Goal: Information Seeking & Learning: Learn about a topic

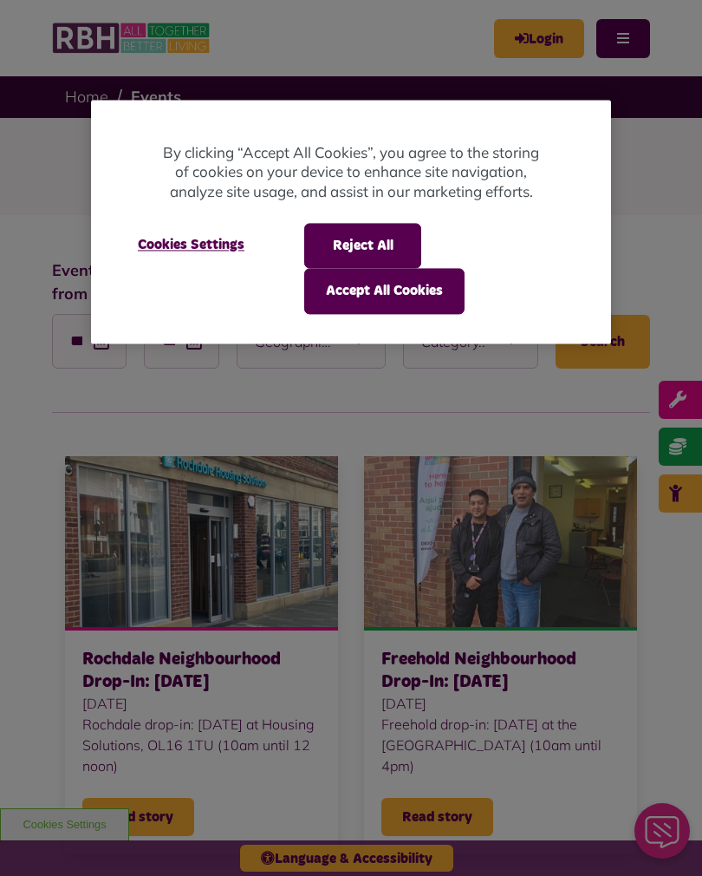
click at [314, 240] on button "Reject All" at bounding box center [362, 245] width 117 height 45
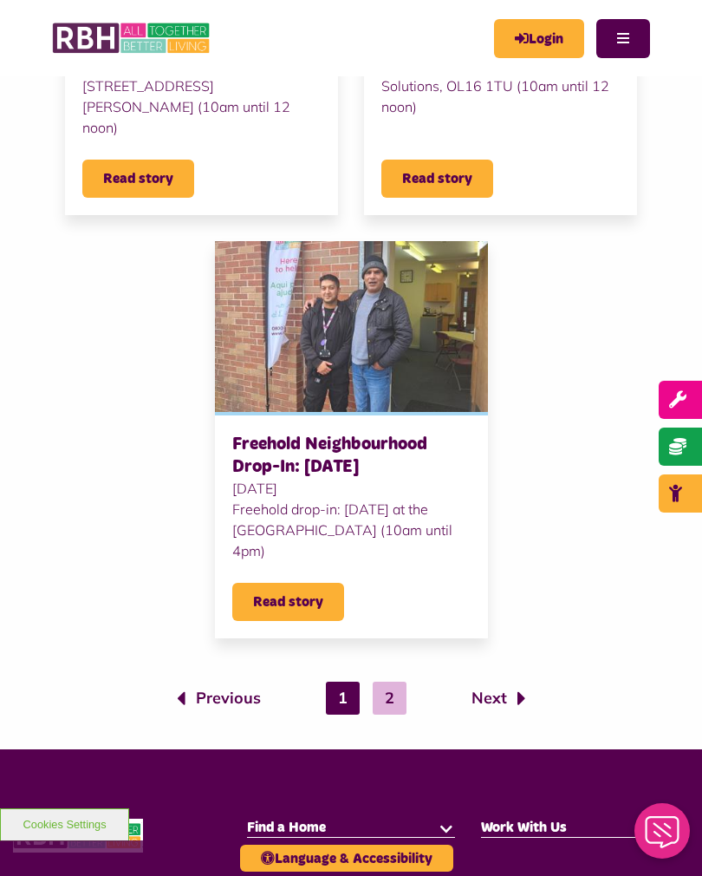
scroll to position [1927, 0]
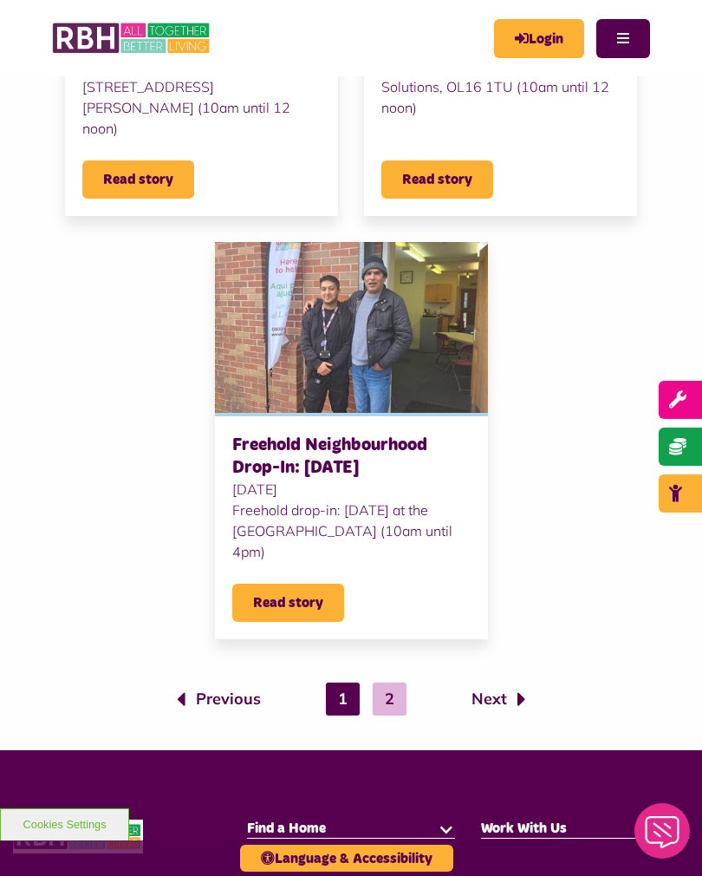
click at [485, 697] on link "Next" at bounding box center [499, 699] width 55 height 23
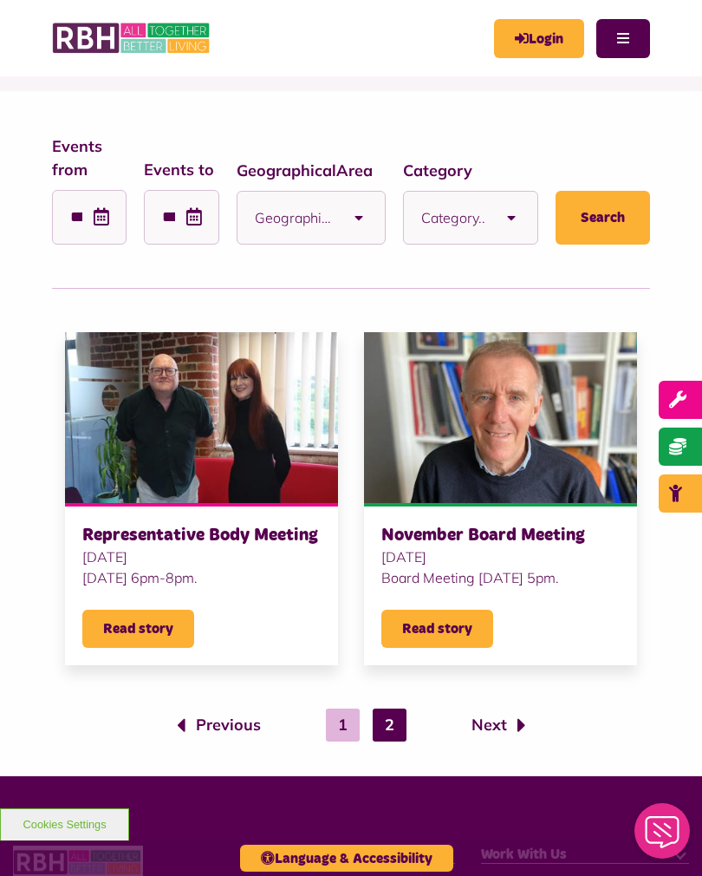
scroll to position [123, 0]
click at [351, 225] on b at bounding box center [359, 218] width 52 height 52
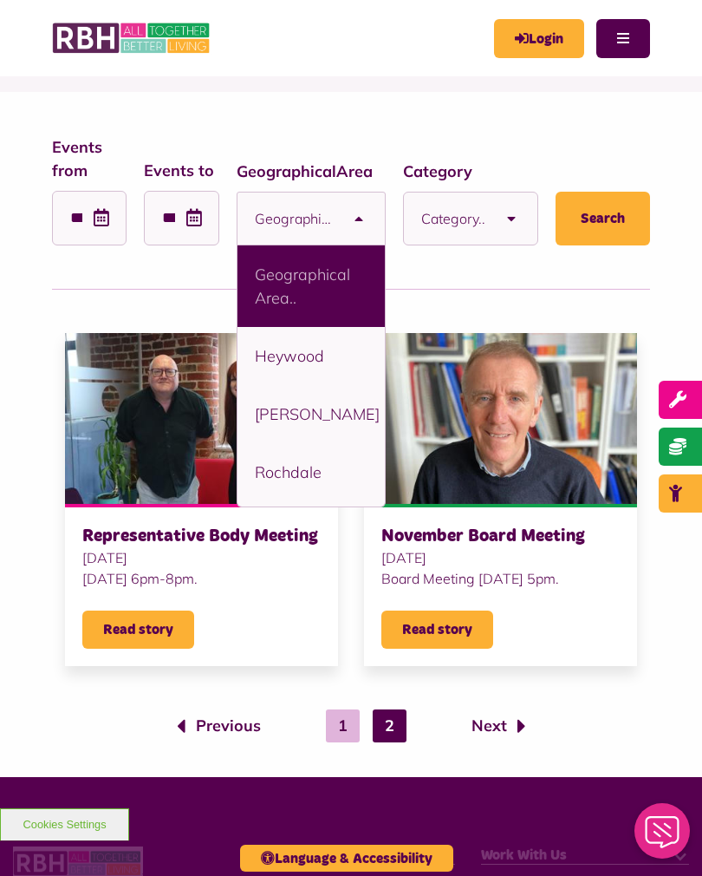
click at [300, 476] on li "Rochdale" at bounding box center [312, 472] width 148 height 58
select select "****"
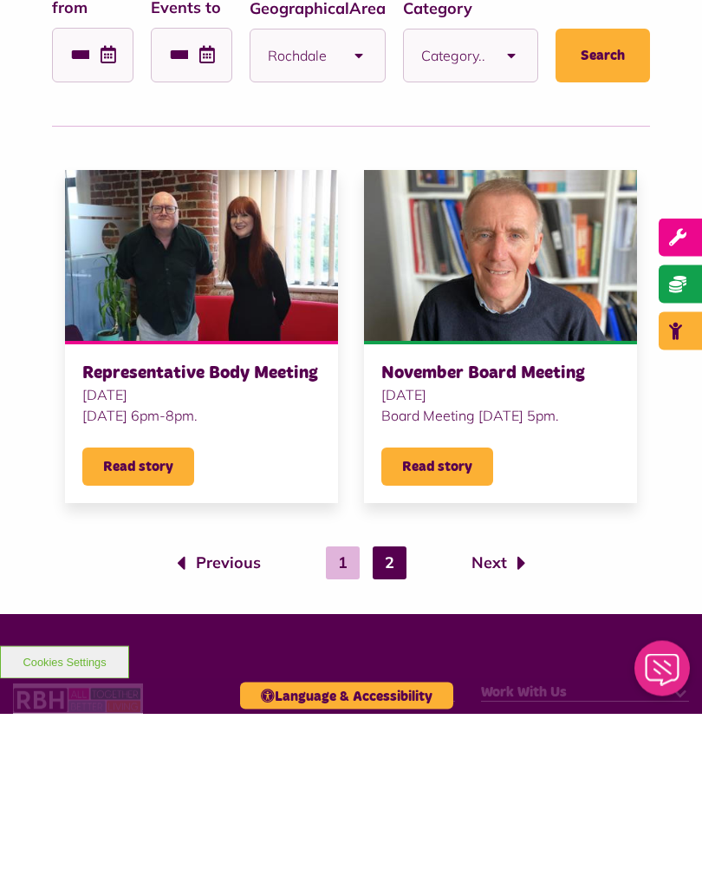
click at [511, 192] on b at bounding box center [512, 218] width 52 height 52
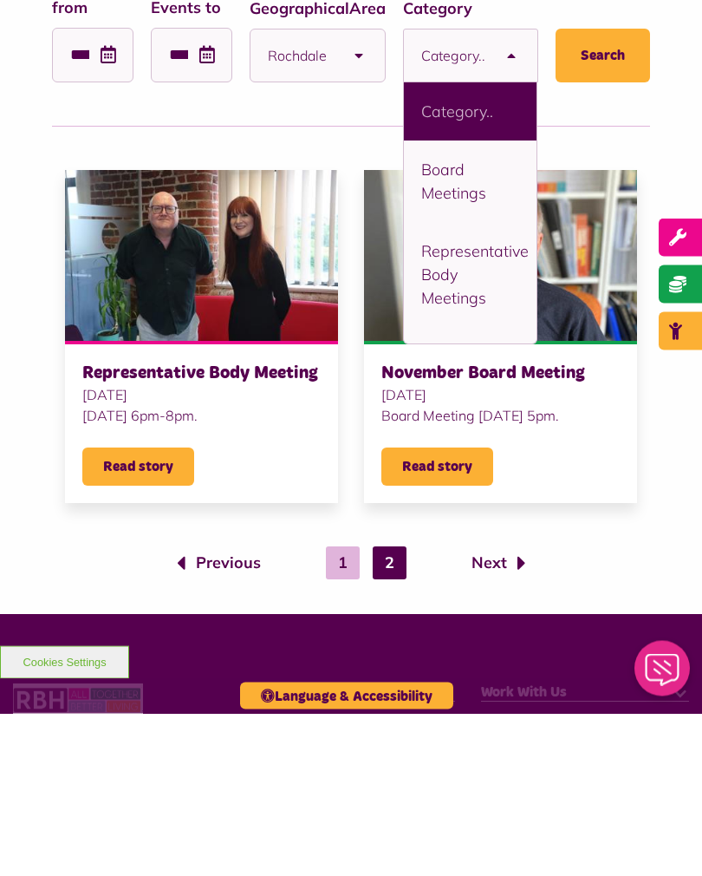
click at [142, 135] on form "**********" at bounding box center [351, 212] width 598 height 154
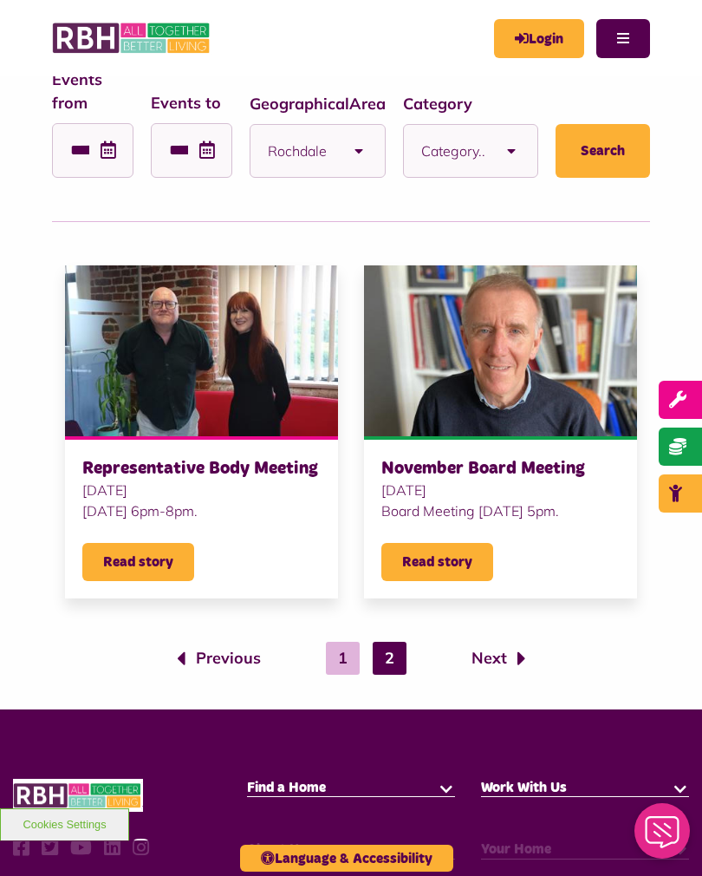
scroll to position [154, 0]
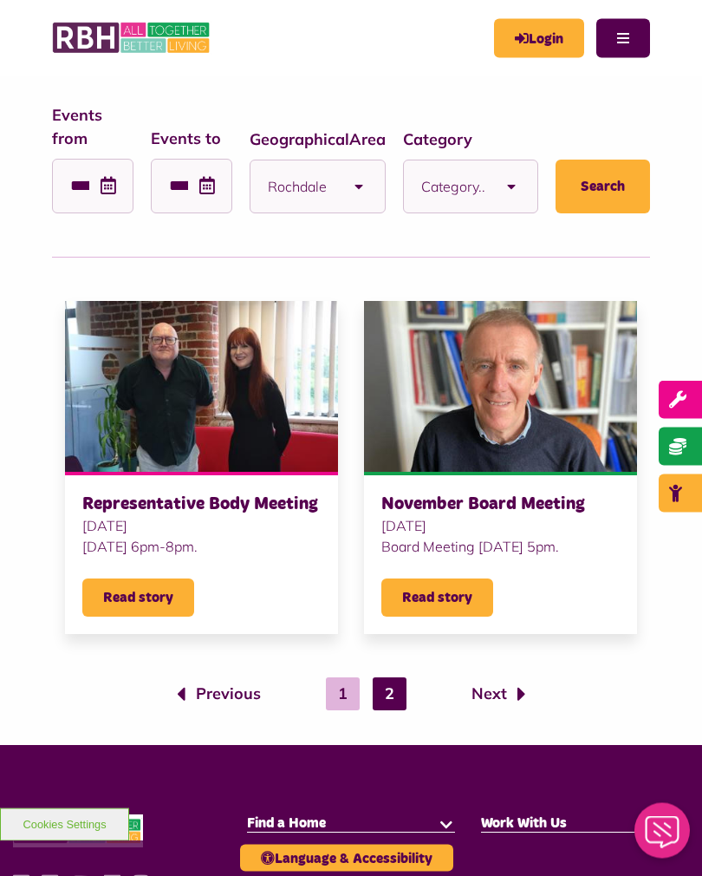
click at [167, 682] on ol "Previous 1 2 Next" at bounding box center [351, 694] width 572 height 33
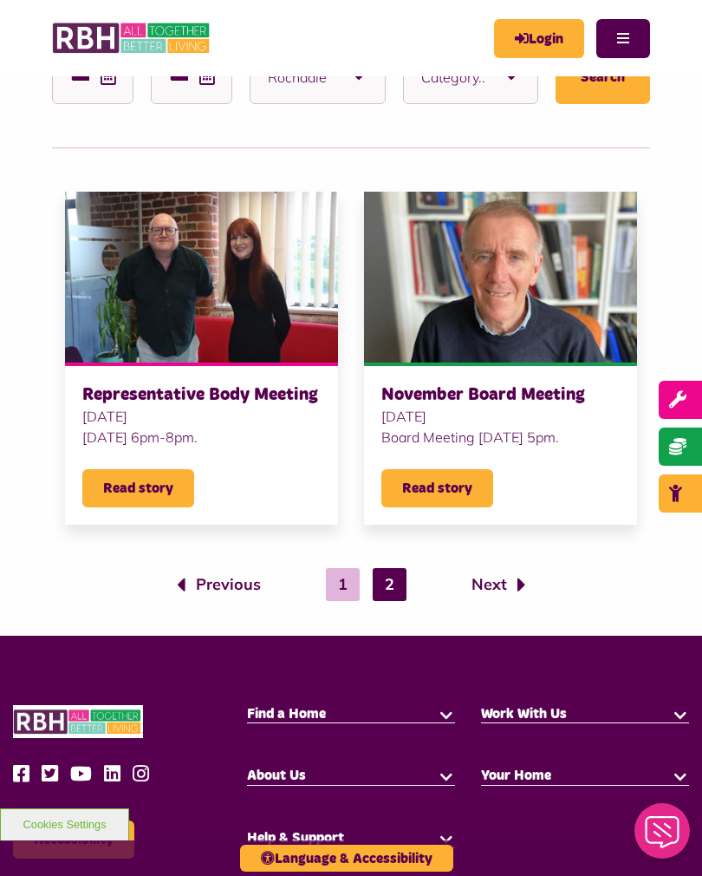
scroll to position [275, 0]
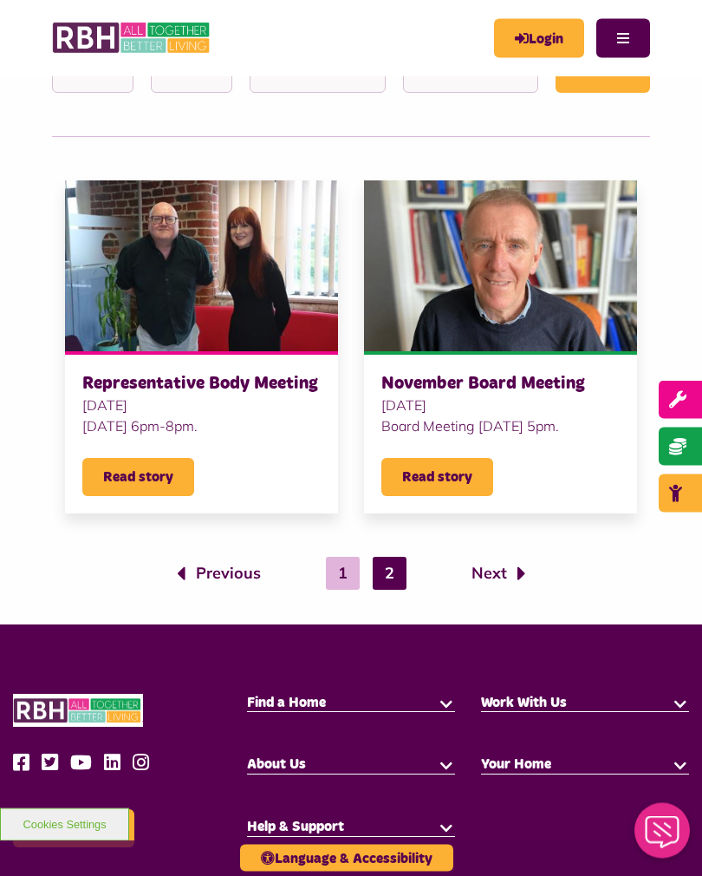
click at [186, 576] on link "Previous" at bounding box center [219, 574] width 84 height 23
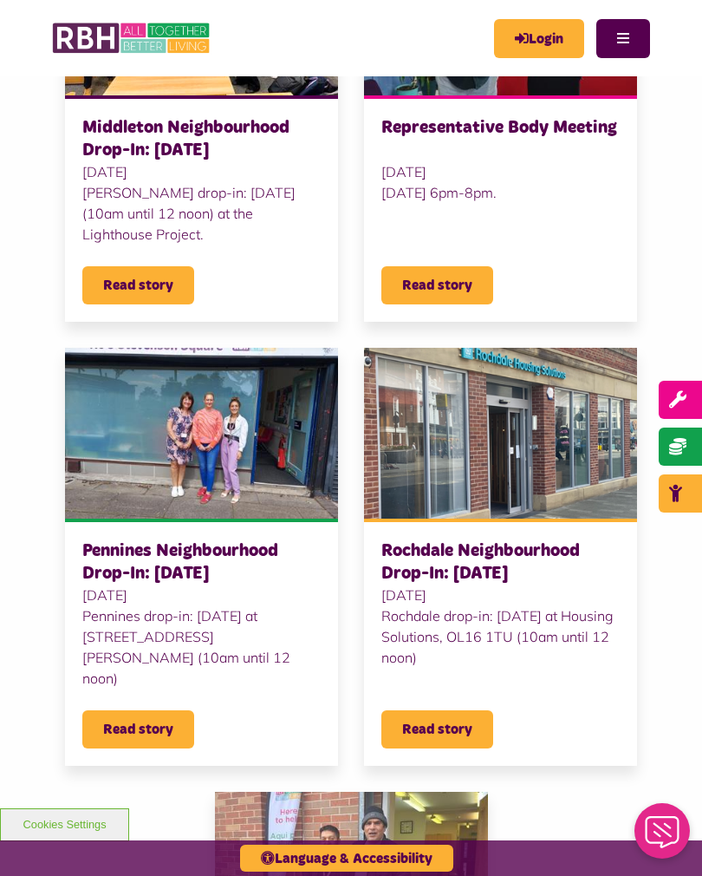
scroll to position [1379, 0]
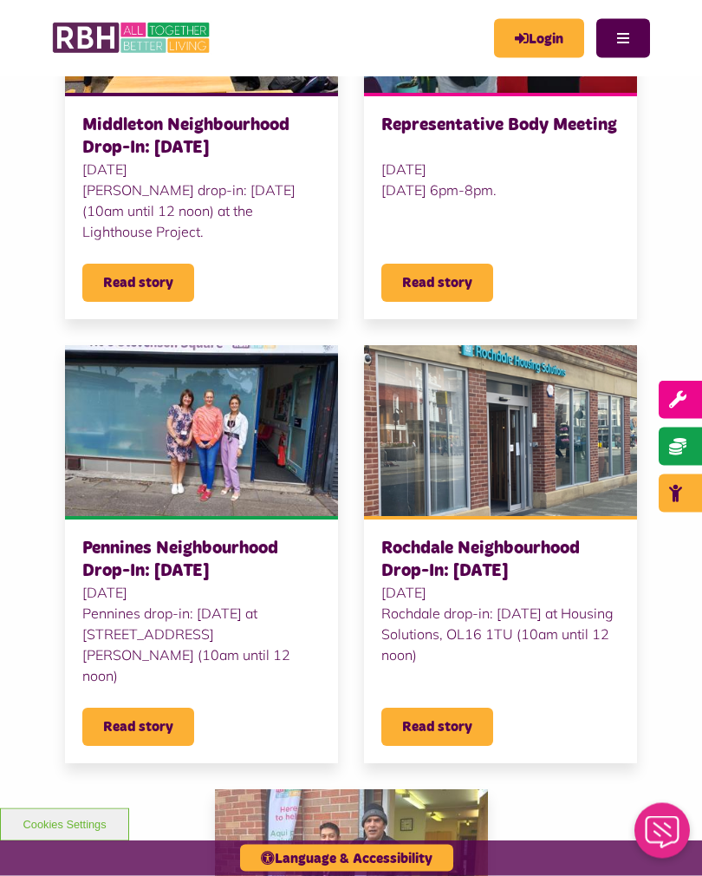
click at [423, 735] on span "Read story" at bounding box center [438, 727] width 112 height 38
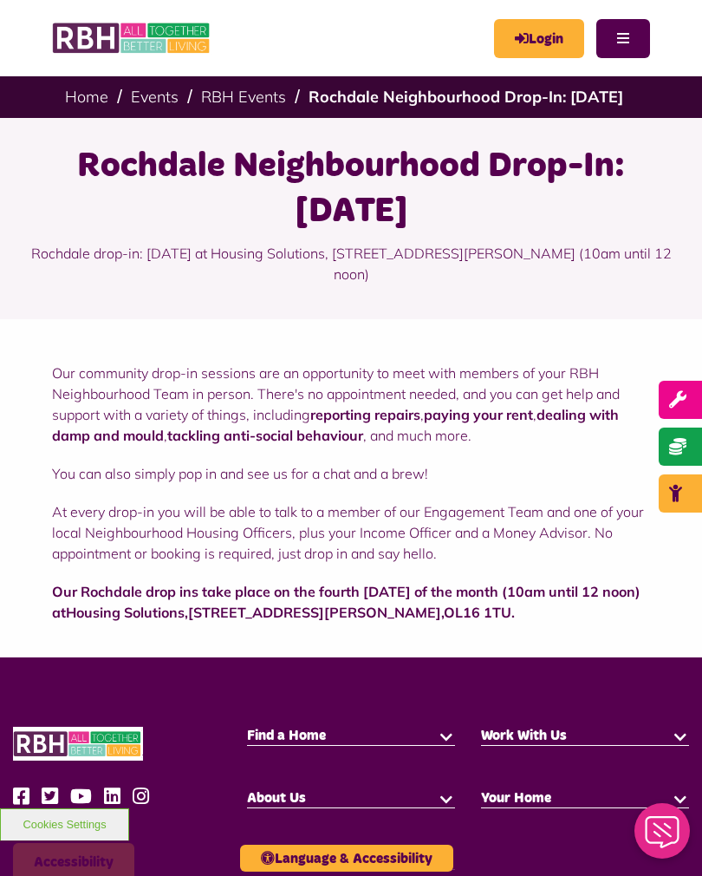
click at [219, 99] on link "RBH Events" at bounding box center [243, 97] width 85 height 20
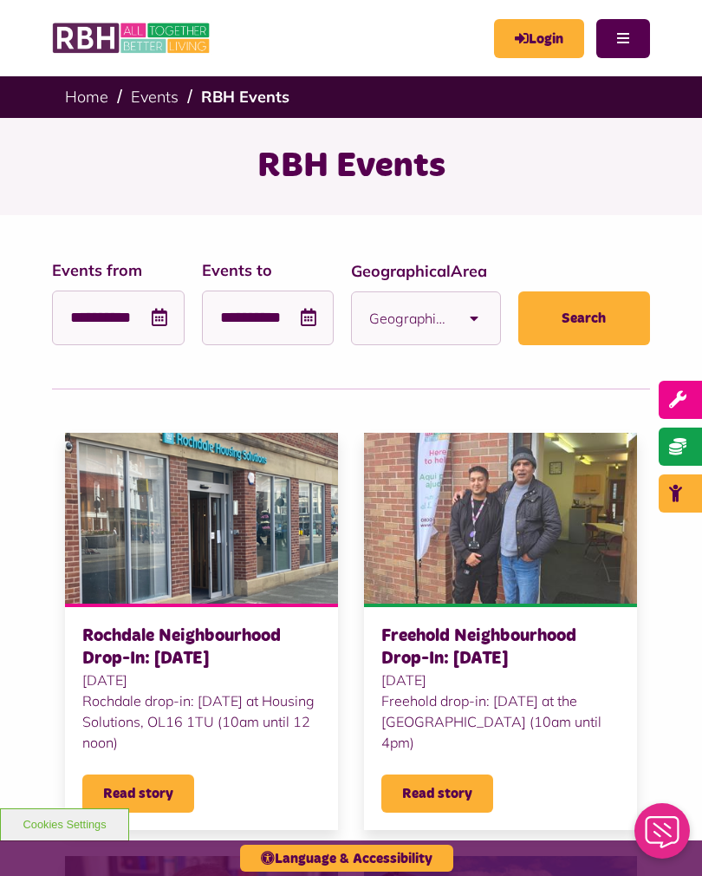
click at [132, 96] on link "Events" at bounding box center [155, 97] width 48 height 20
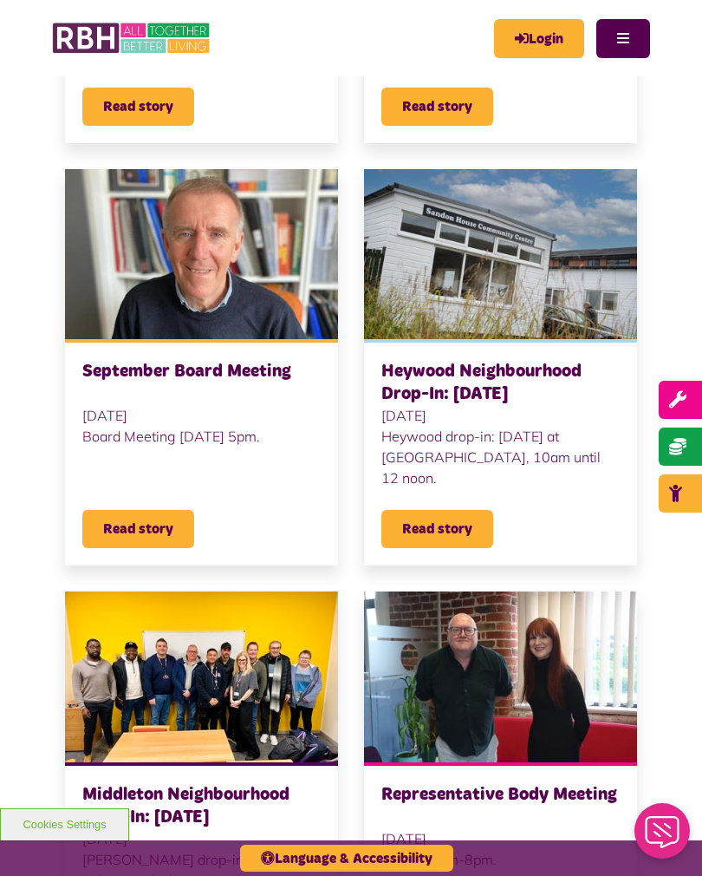
scroll to position [661, 0]
